Goal: Task Accomplishment & Management: Use online tool/utility

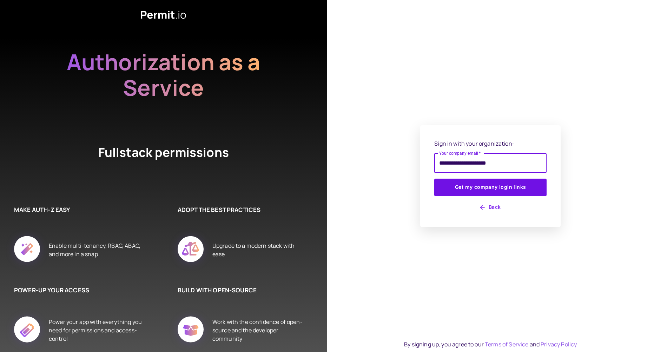
type input "**********"
click at [491, 187] on button "Get my company login links" at bounding box center [491, 188] width 112 height 18
click at [478, 182] on button "Get my company login links" at bounding box center [491, 188] width 112 height 18
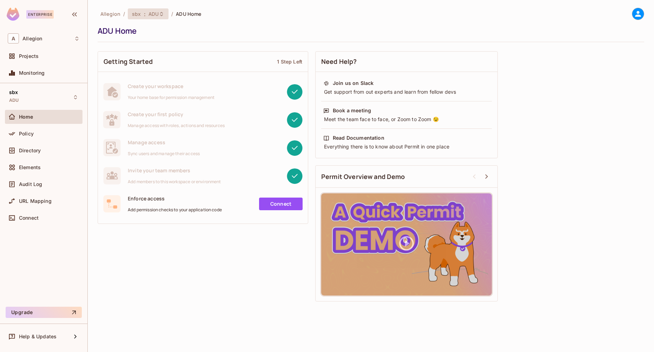
click at [142, 15] on div "sbx : ADU" at bounding box center [144, 14] width 24 height 7
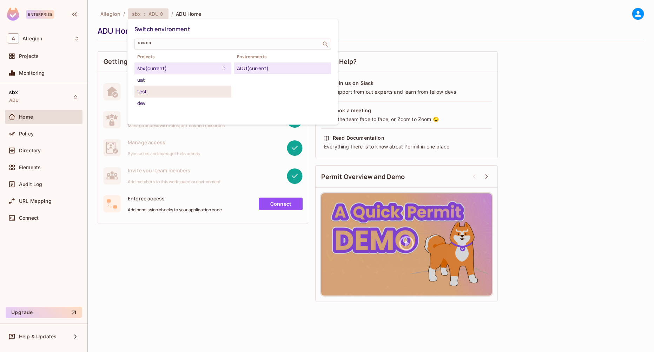
click at [165, 92] on div "test" at bounding box center [182, 91] width 91 height 8
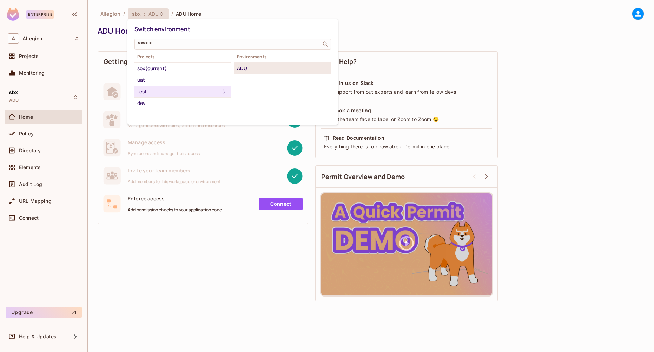
click at [270, 72] on div "ADU" at bounding box center [282, 68] width 91 height 8
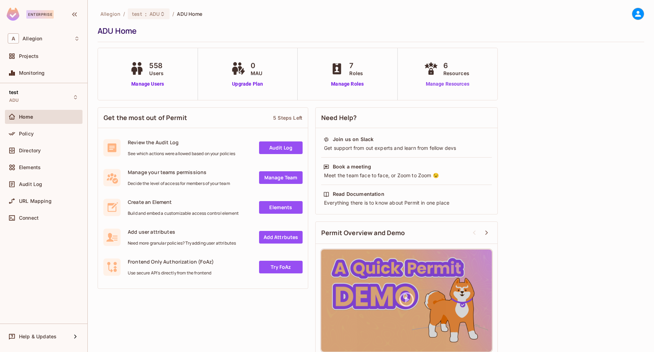
click at [445, 85] on link "Manage Resources" at bounding box center [448, 83] width 51 height 7
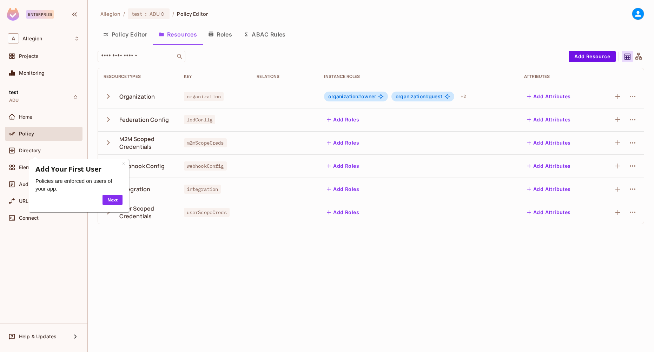
click at [111, 97] on icon "button" at bounding box center [108, 96] width 9 height 9
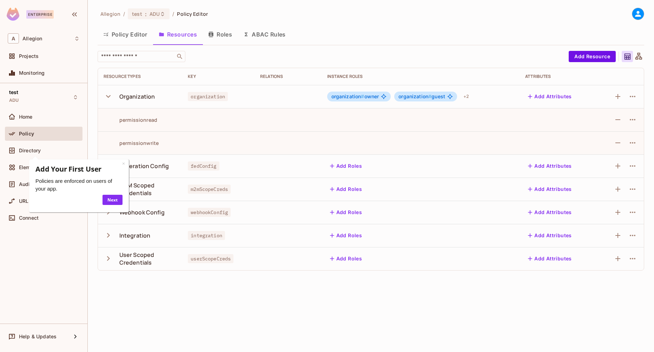
click at [111, 97] on icon "button" at bounding box center [108, 96] width 9 height 9
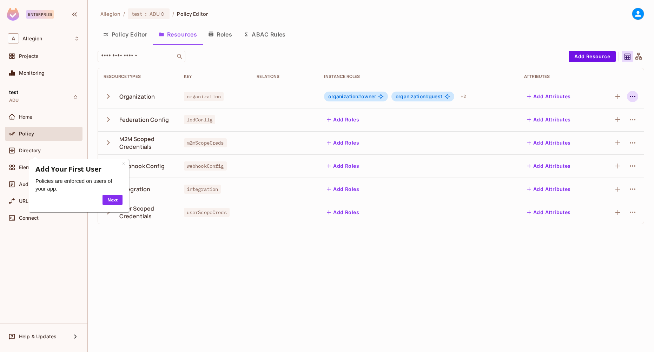
click at [637, 98] on icon "button" at bounding box center [633, 96] width 8 height 8
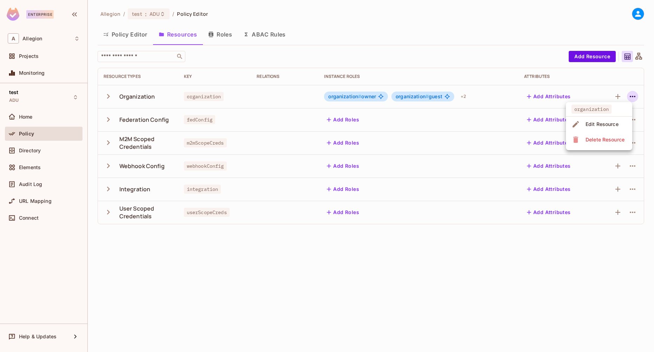
click at [610, 76] on div at bounding box center [327, 176] width 654 height 352
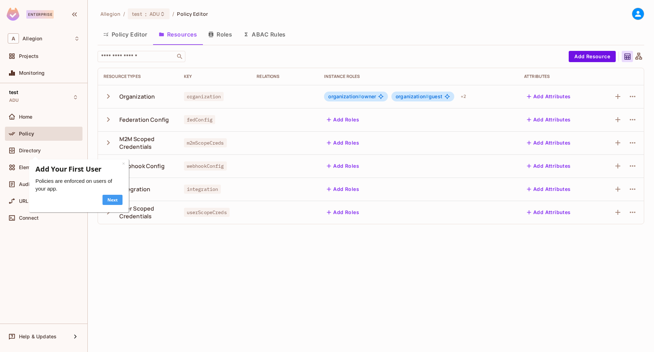
click at [111, 199] on link "Next" at bounding box center [113, 200] width 20 height 10
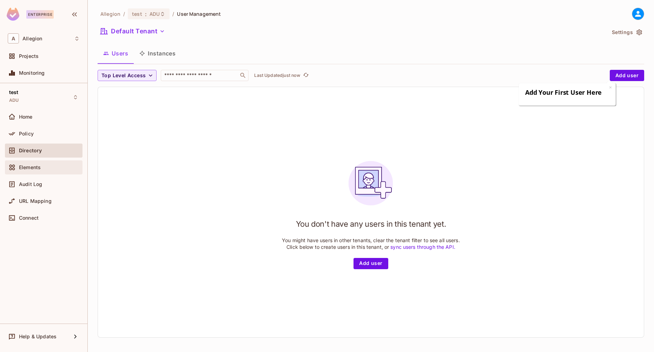
click at [47, 170] on div "Elements" at bounding box center [44, 167] width 72 height 8
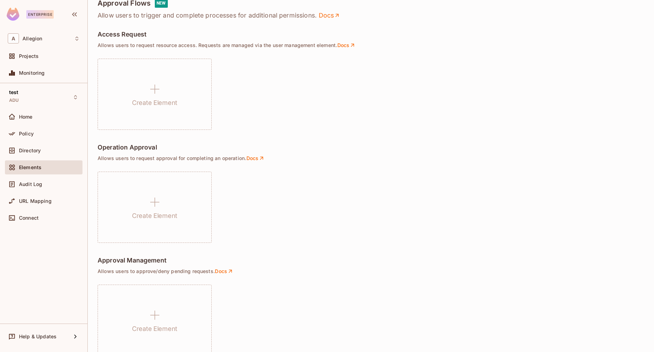
scroll to position [430, 0]
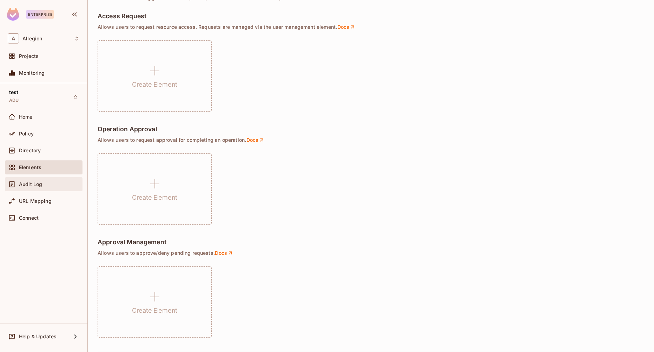
click at [46, 188] on div "Audit Log" at bounding box center [44, 184] width 72 height 8
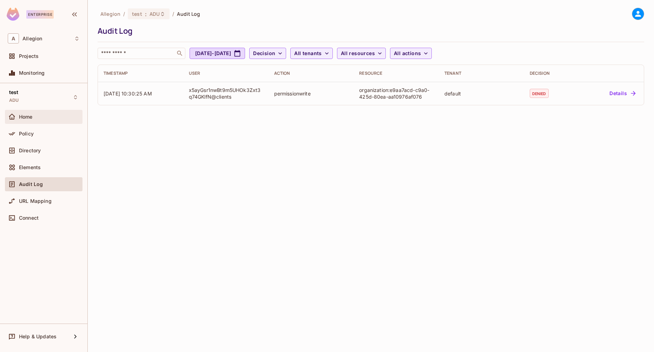
click at [45, 119] on div "Home" at bounding box center [49, 117] width 61 height 6
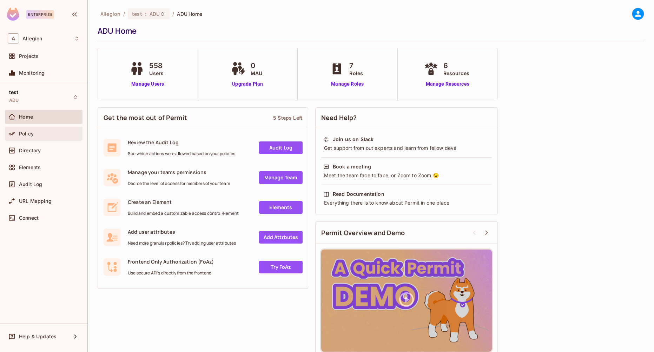
click at [39, 135] on div "Policy" at bounding box center [49, 134] width 61 height 6
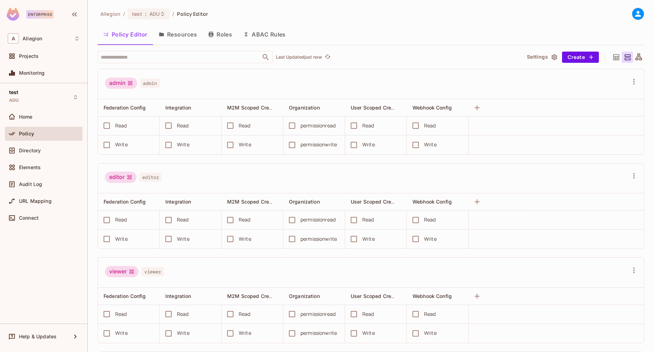
click at [185, 30] on button "Resources" at bounding box center [178, 35] width 50 height 18
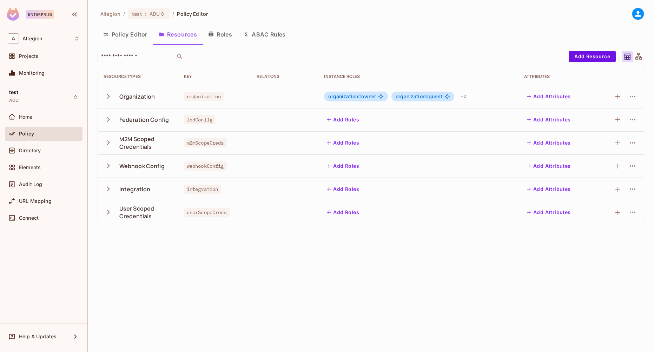
click at [108, 96] on icon "button" at bounding box center [108, 96] width 9 height 9
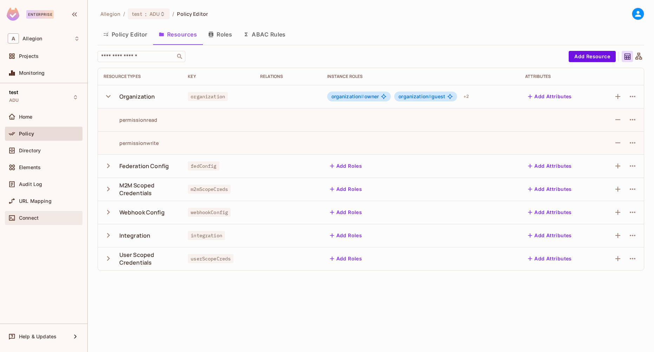
click at [35, 222] on div "Connect" at bounding box center [44, 218] width 78 height 14
